Goal: Task Accomplishment & Management: Manage account settings

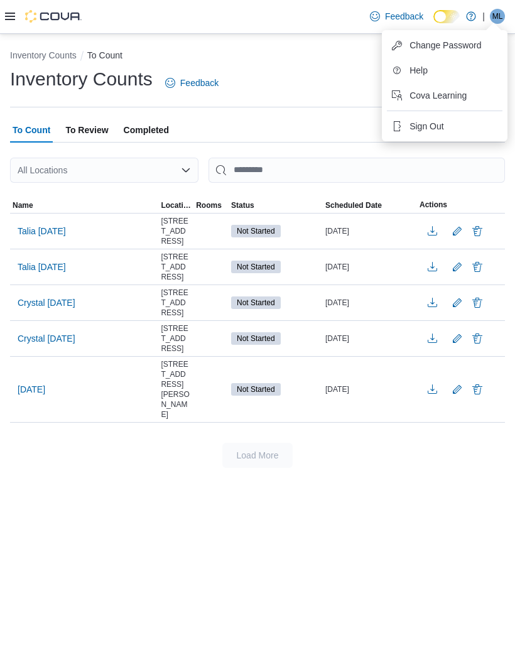
click at [436, 133] on button "Sign Out" at bounding box center [445, 126] width 116 height 20
